Goal: Check status: Check status

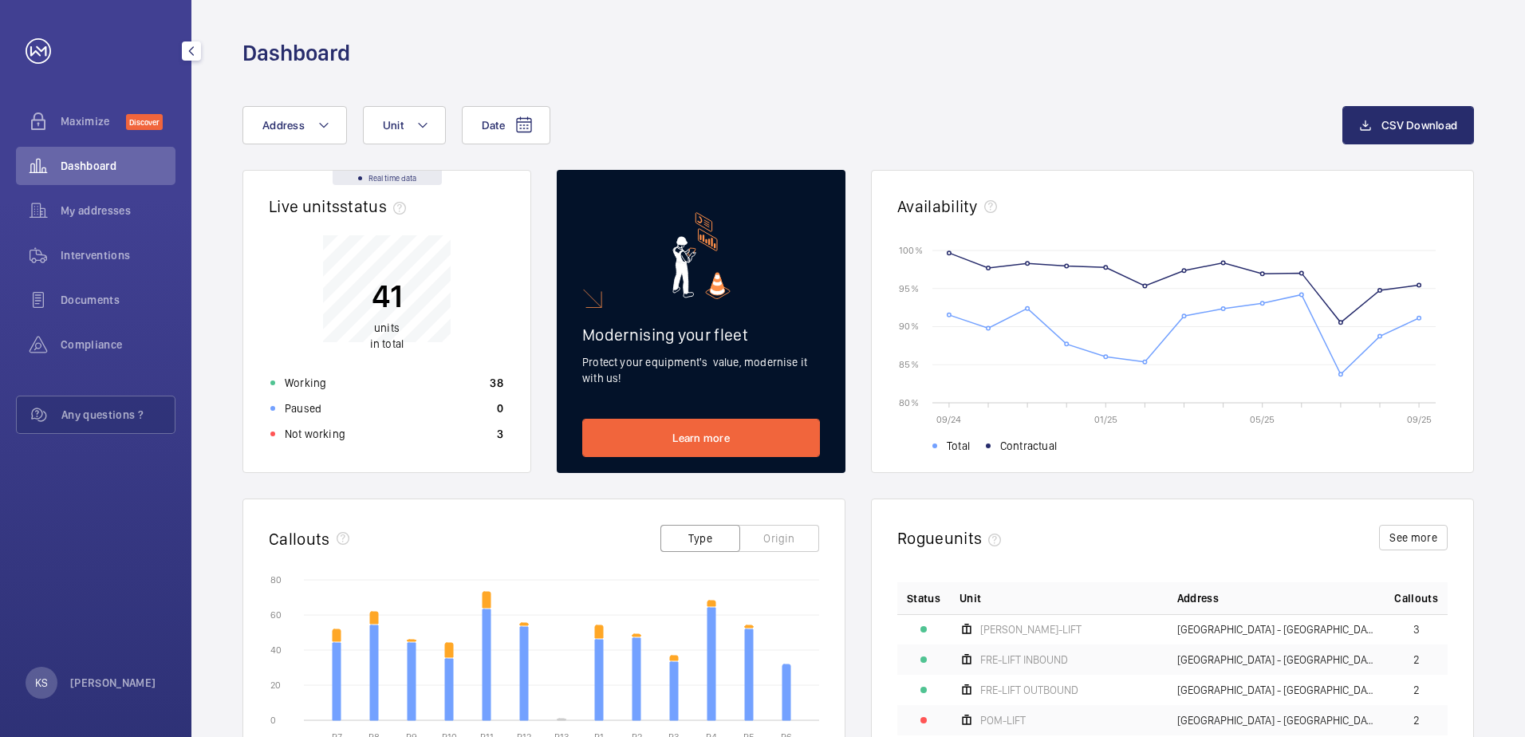
click at [106, 163] on span "Dashboard" at bounding box center [118, 166] width 115 height 16
click at [96, 196] on div "My addresses" at bounding box center [95, 210] width 159 height 38
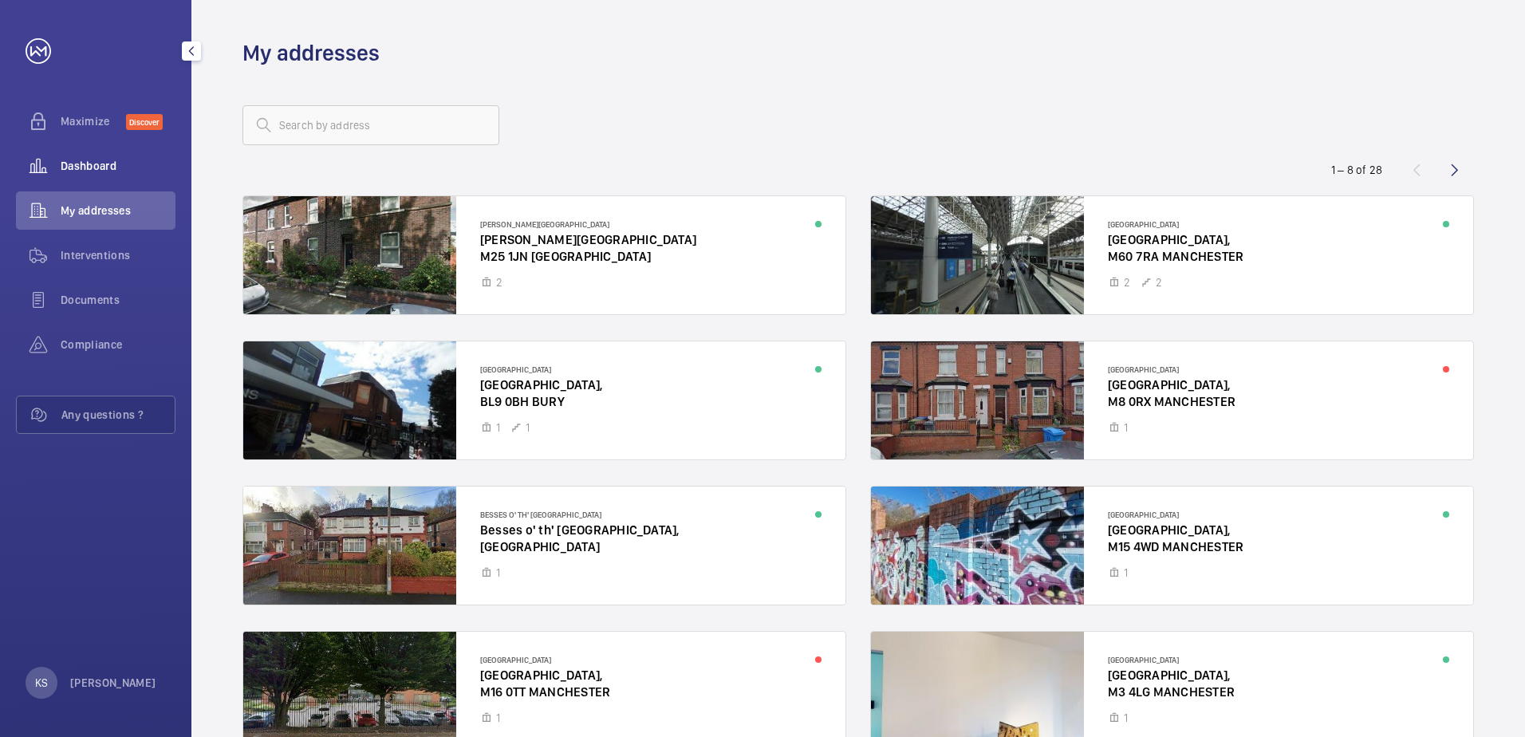
click at [100, 166] on span "Dashboard" at bounding box center [118, 166] width 115 height 16
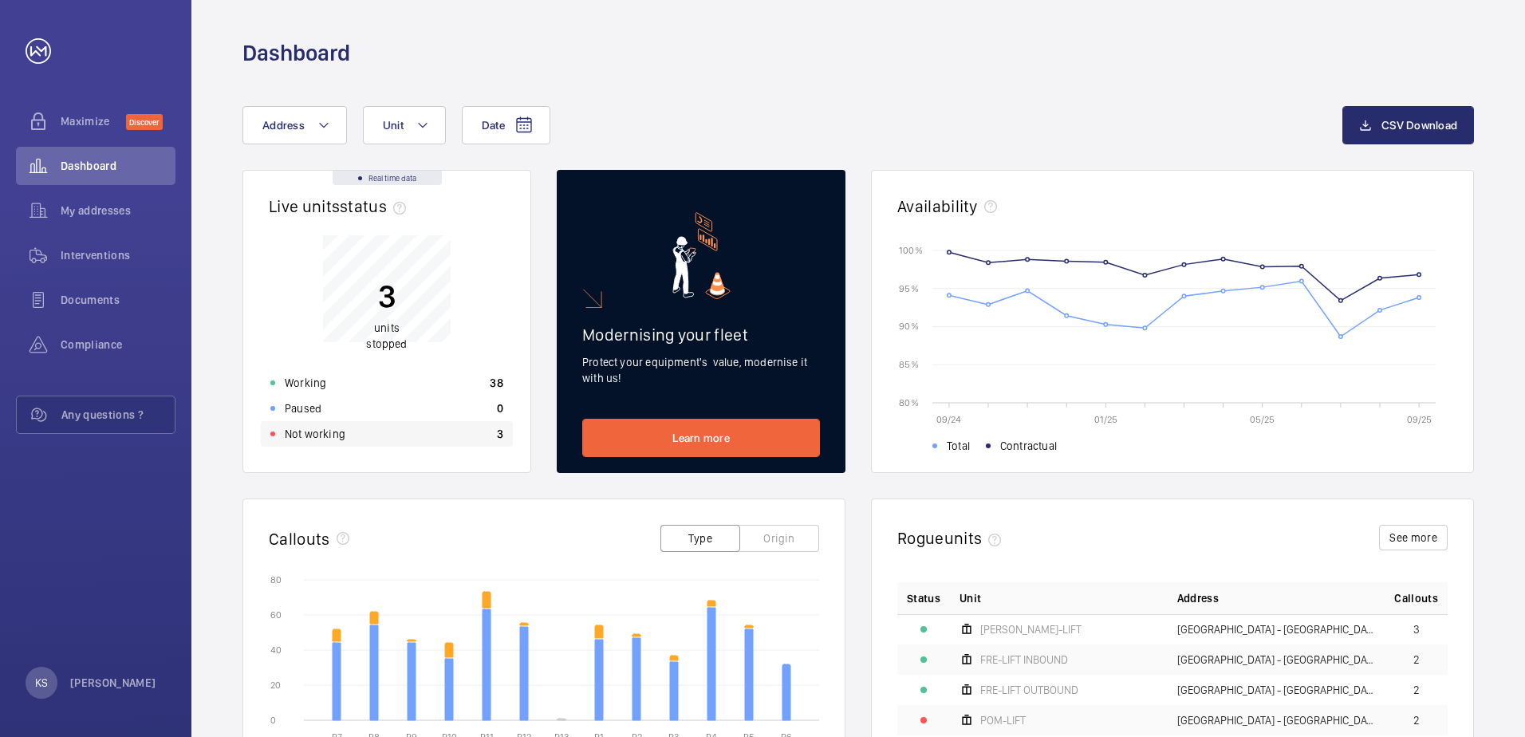
click at [379, 424] on div "Not working 3" at bounding box center [387, 434] width 252 height 26
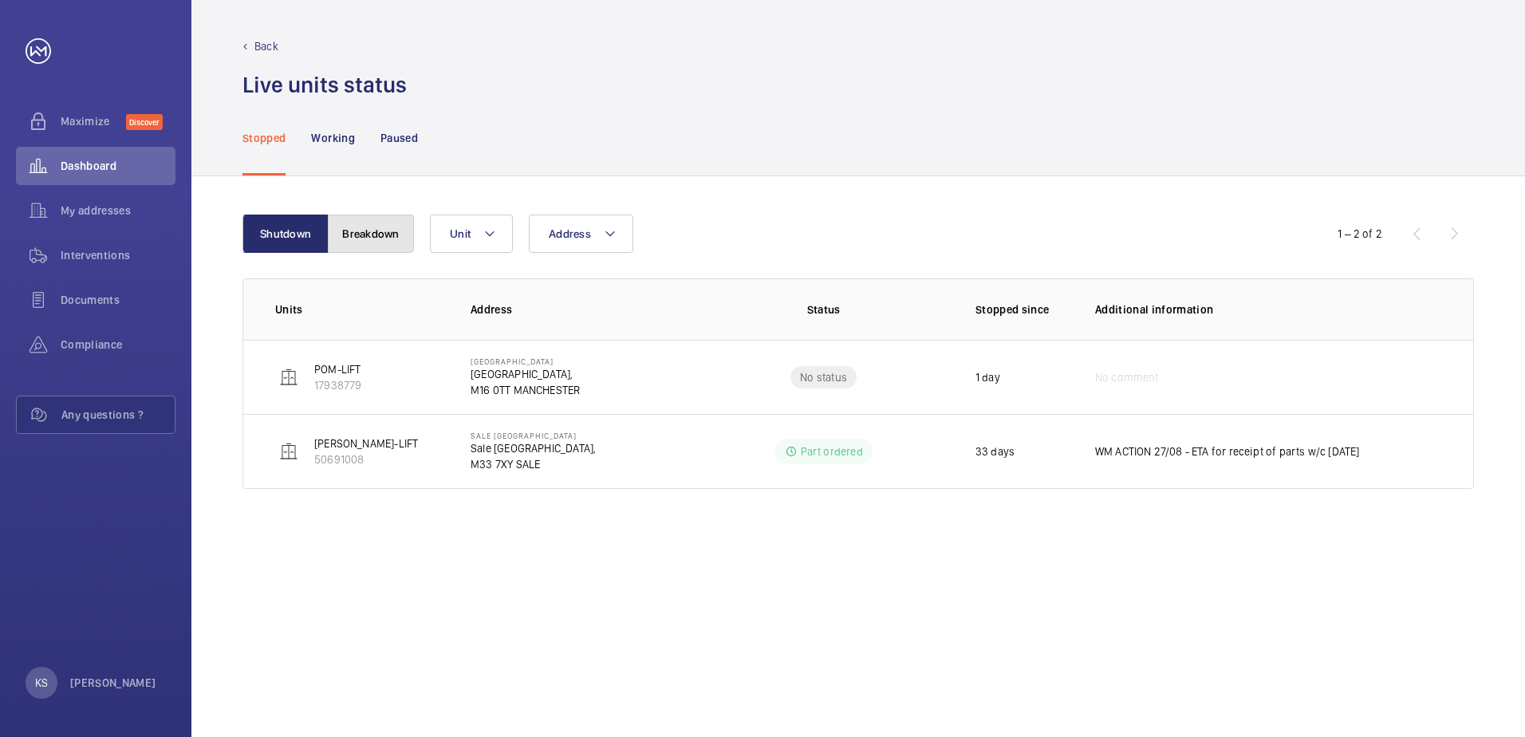
click at [380, 233] on button "Breakdown" at bounding box center [371, 234] width 86 height 38
